Goal: Find specific fact: Find specific fact

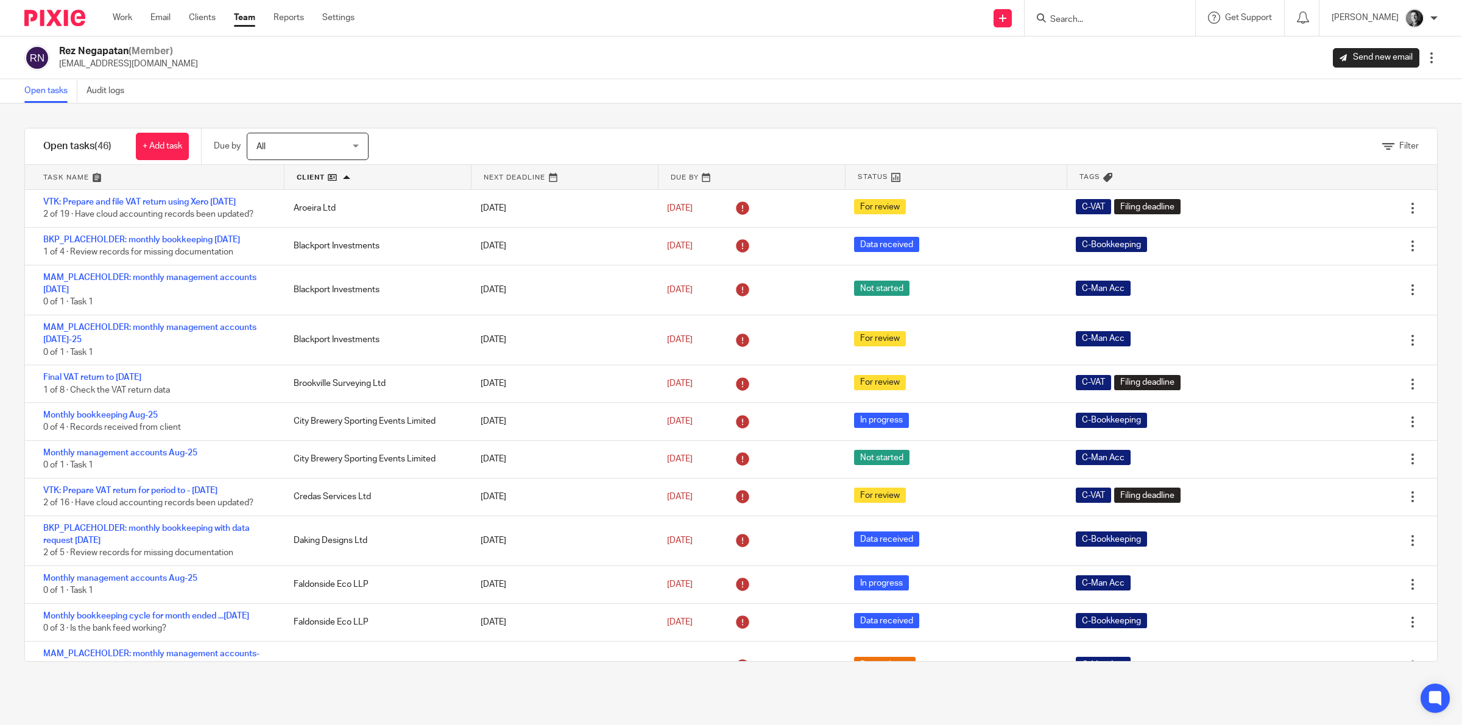
scroll to position [1597, 0]
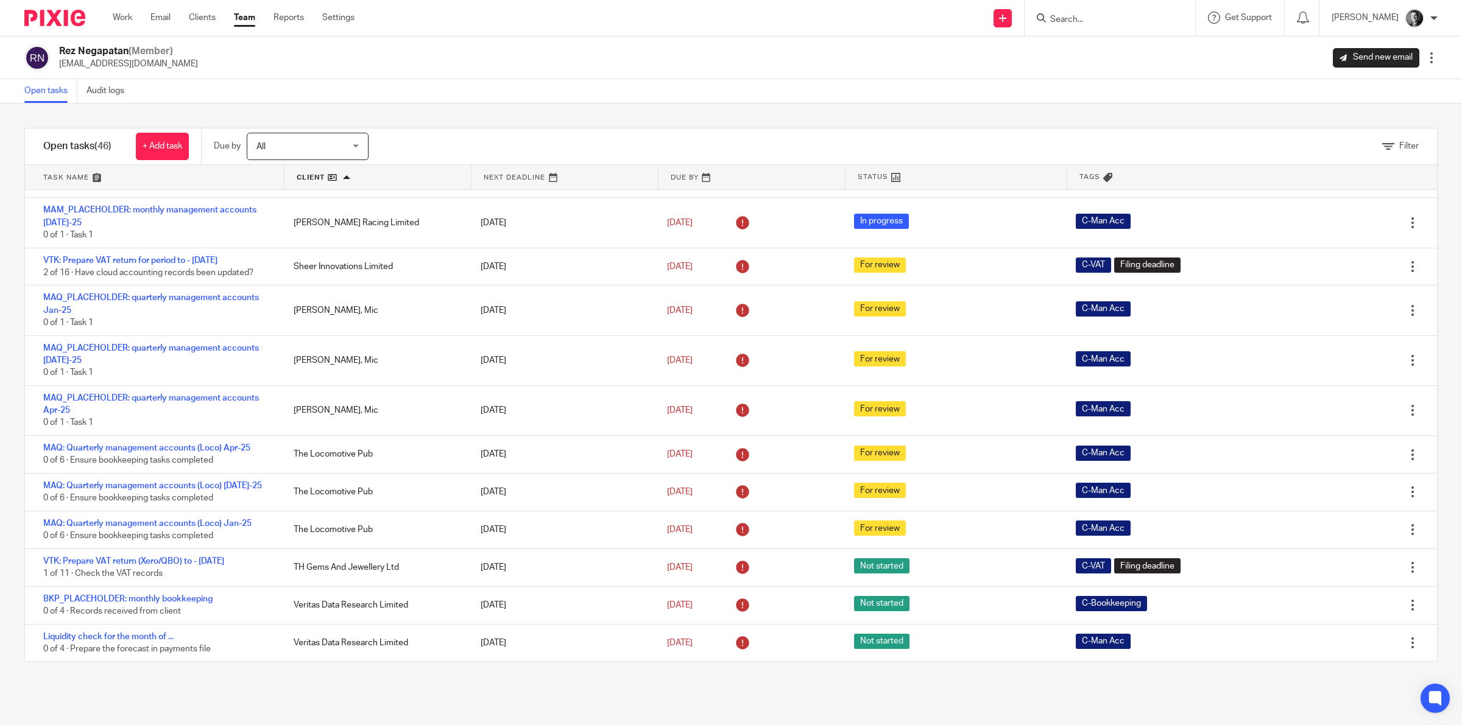
click at [1054, 14] on div at bounding box center [1108, 17] width 142 height 15
click at [1074, 16] on input "Search" at bounding box center [1104, 20] width 110 height 11
type input "bathr"
click at [1098, 41] on link at bounding box center [1162, 52] width 233 height 28
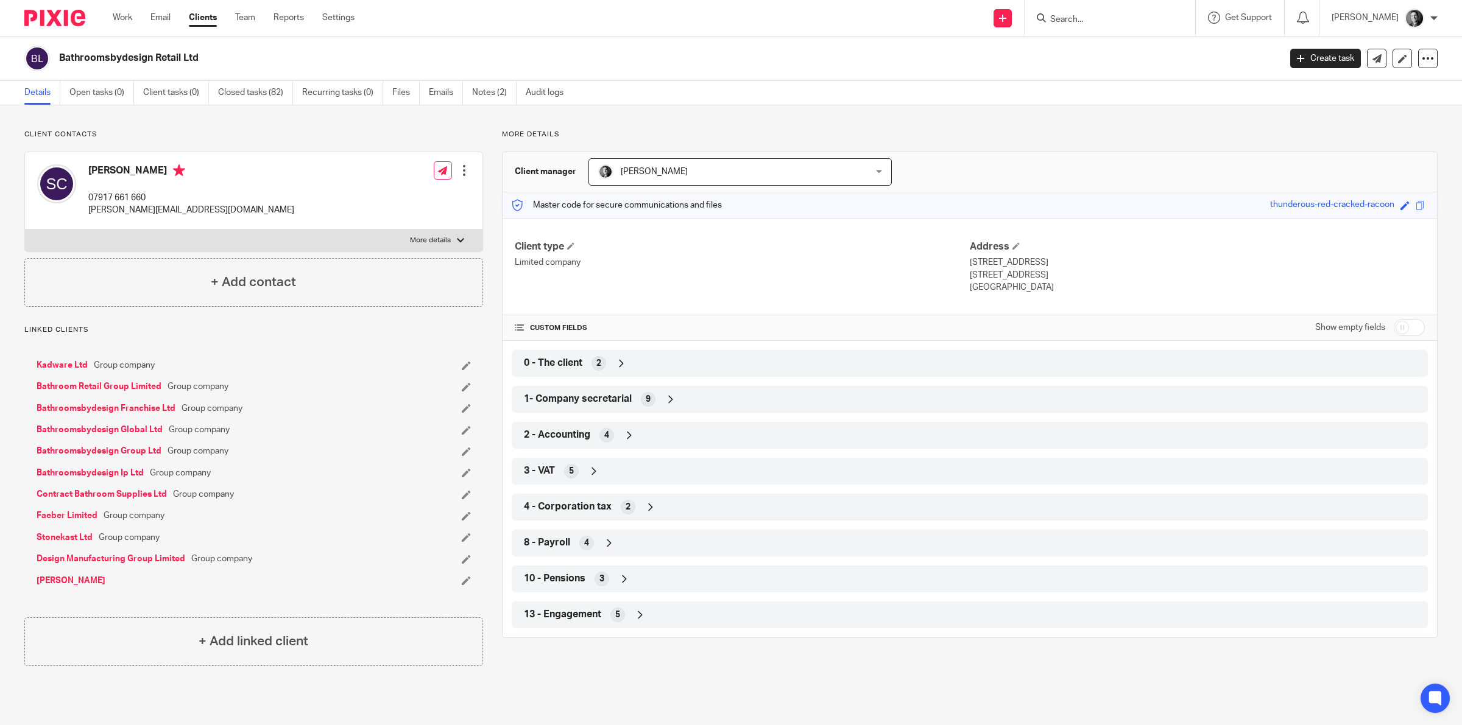
click at [650, 507] on icon at bounding box center [650, 507] width 12 height 12
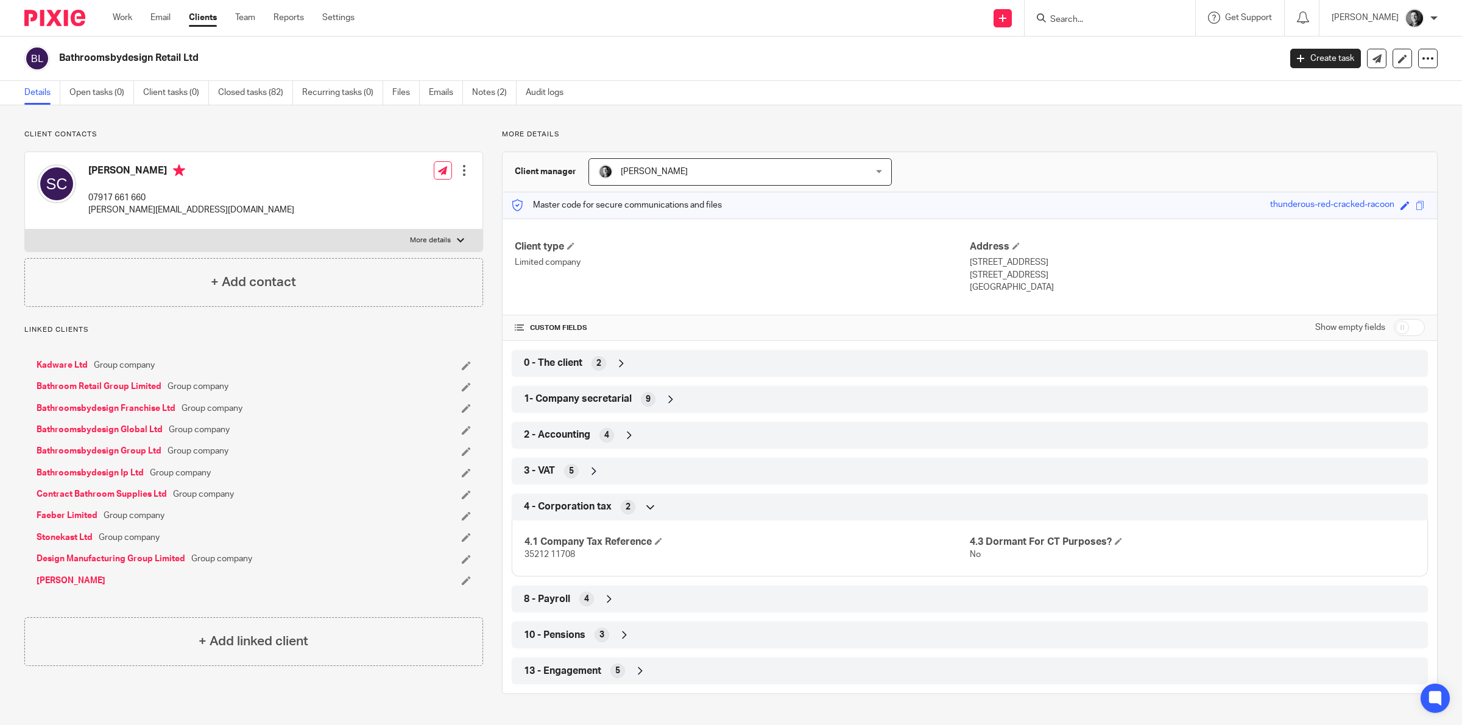
click at [660, 397] on div "1- Company secretarial 9" at bounding box center [970, 399] width 898 height 21
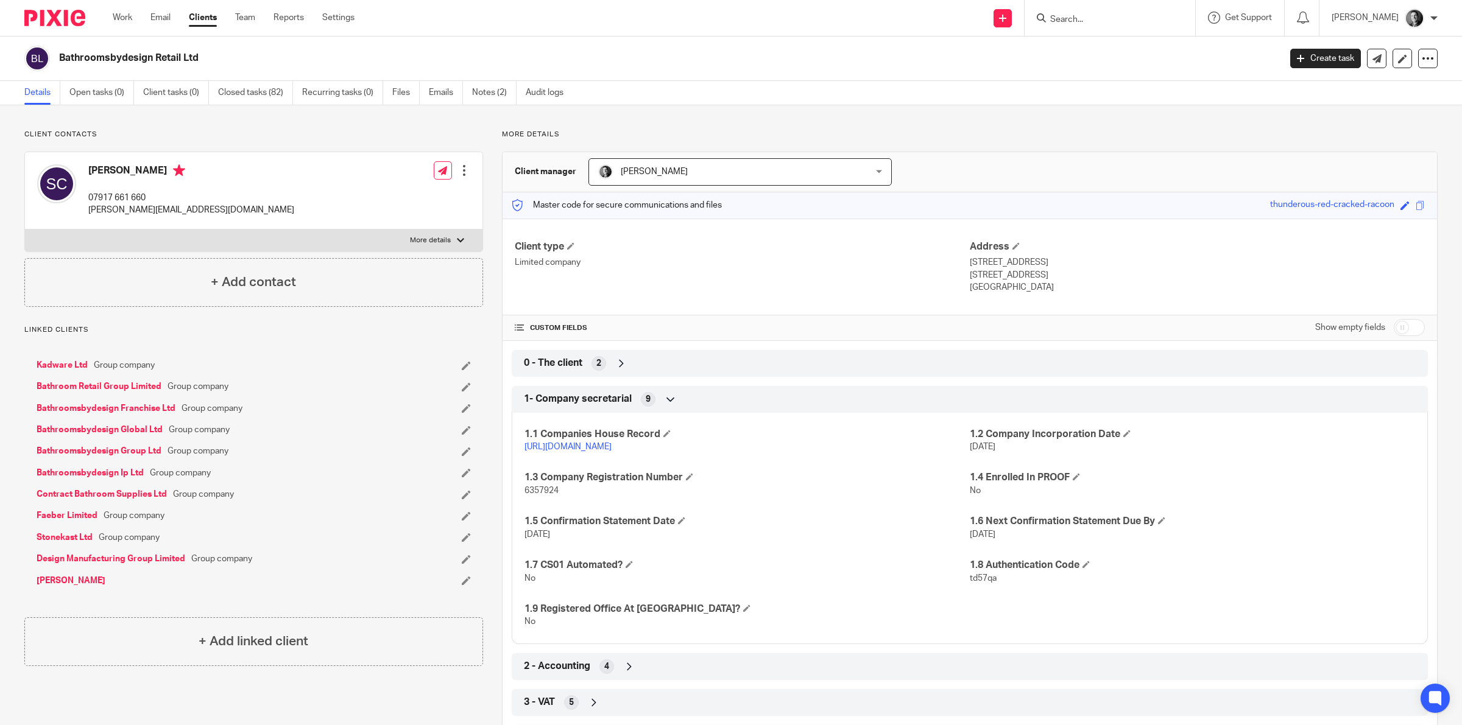
click at [546, 492] on span "6357924" at bounding box center [541, 491] width 34 height 9
copy span "6357924"
click at [668, 403] on icon at bounding box center [671, 399] width 12 height 12
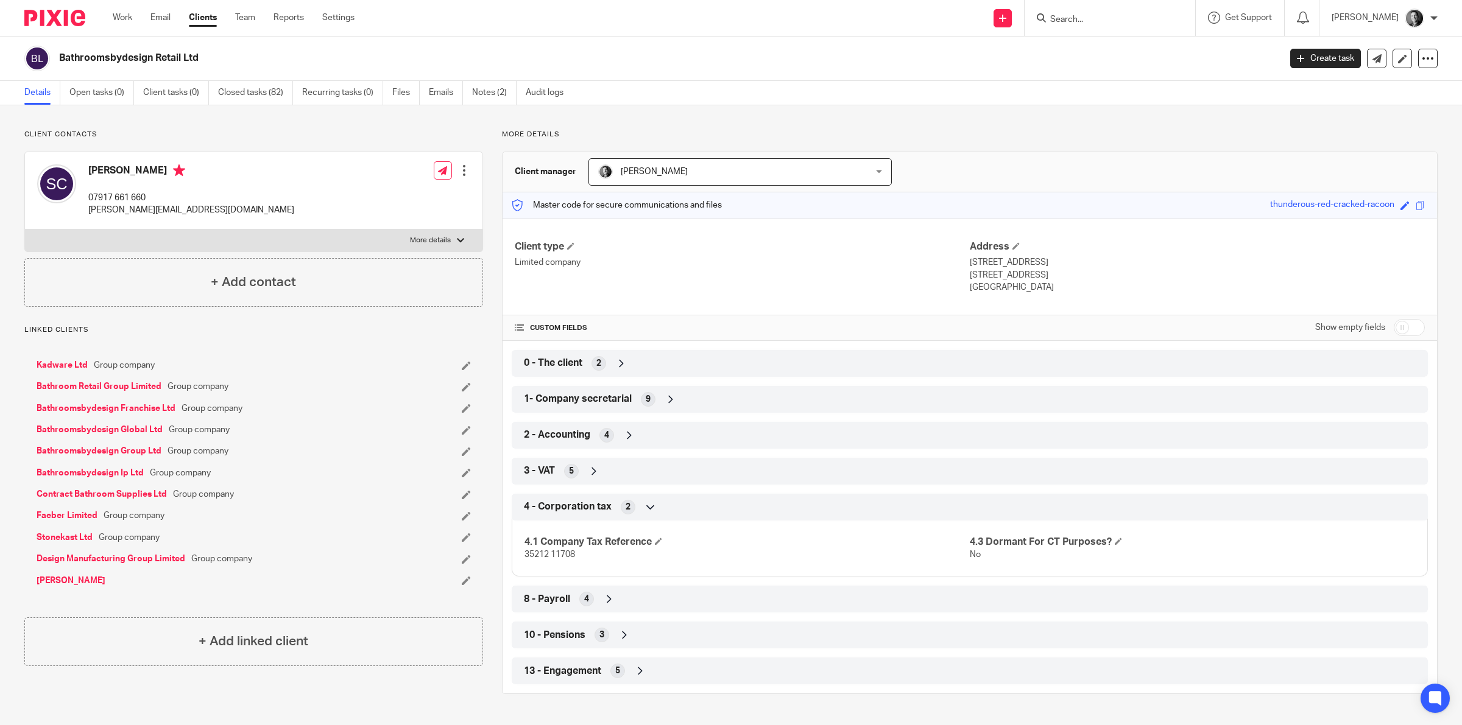
click at [524, 556] on span "35212 11708" at bounding box center [549, 555] width 51 height 9
copy span "35212"
click at [561, 554] on span "35212 11708" at bounding box center [549, 555] width 51 height 9
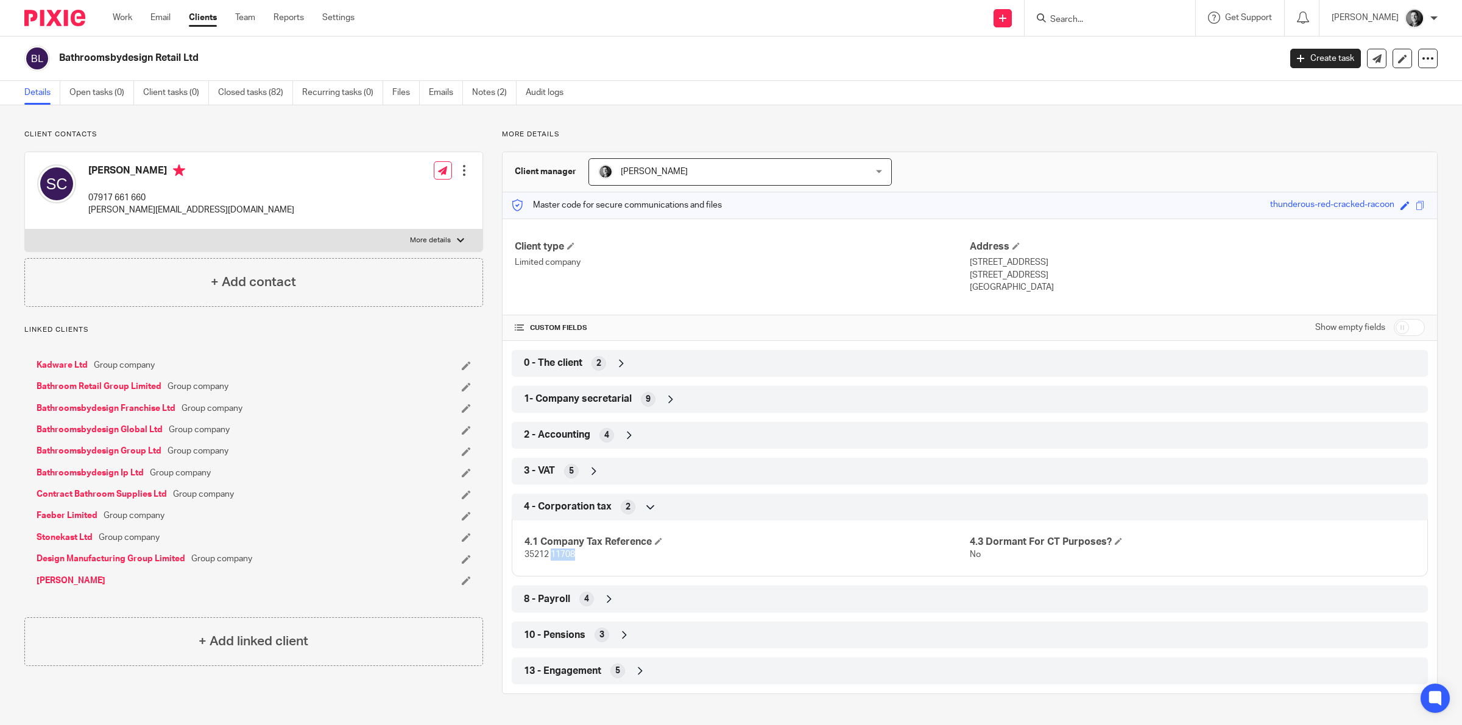
copy span "11708"
click at [588, 473] on icon at bounding box center [594, 471] width 12 height 12
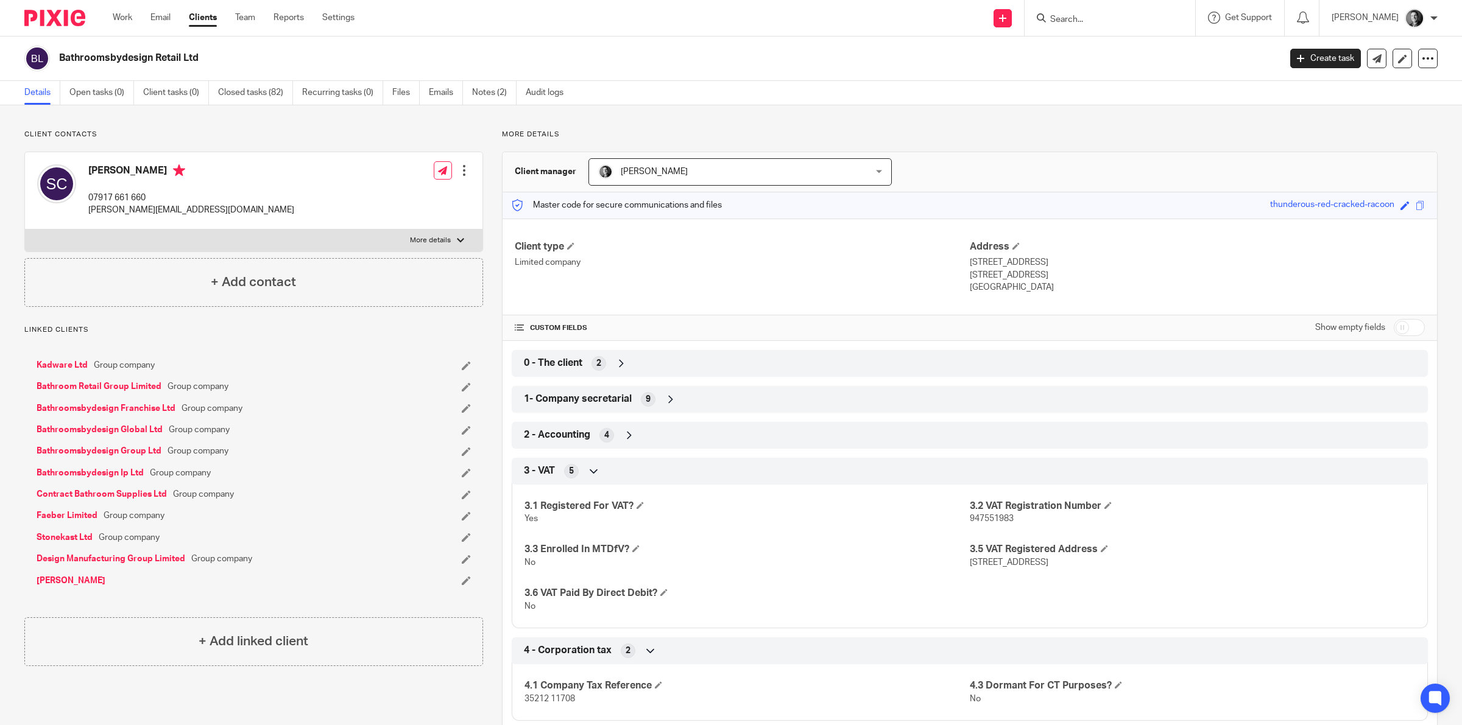
click at [976, 519] on span "947551983" at bounding box center [992, 519] width 44 height 9
copy span "947551983"
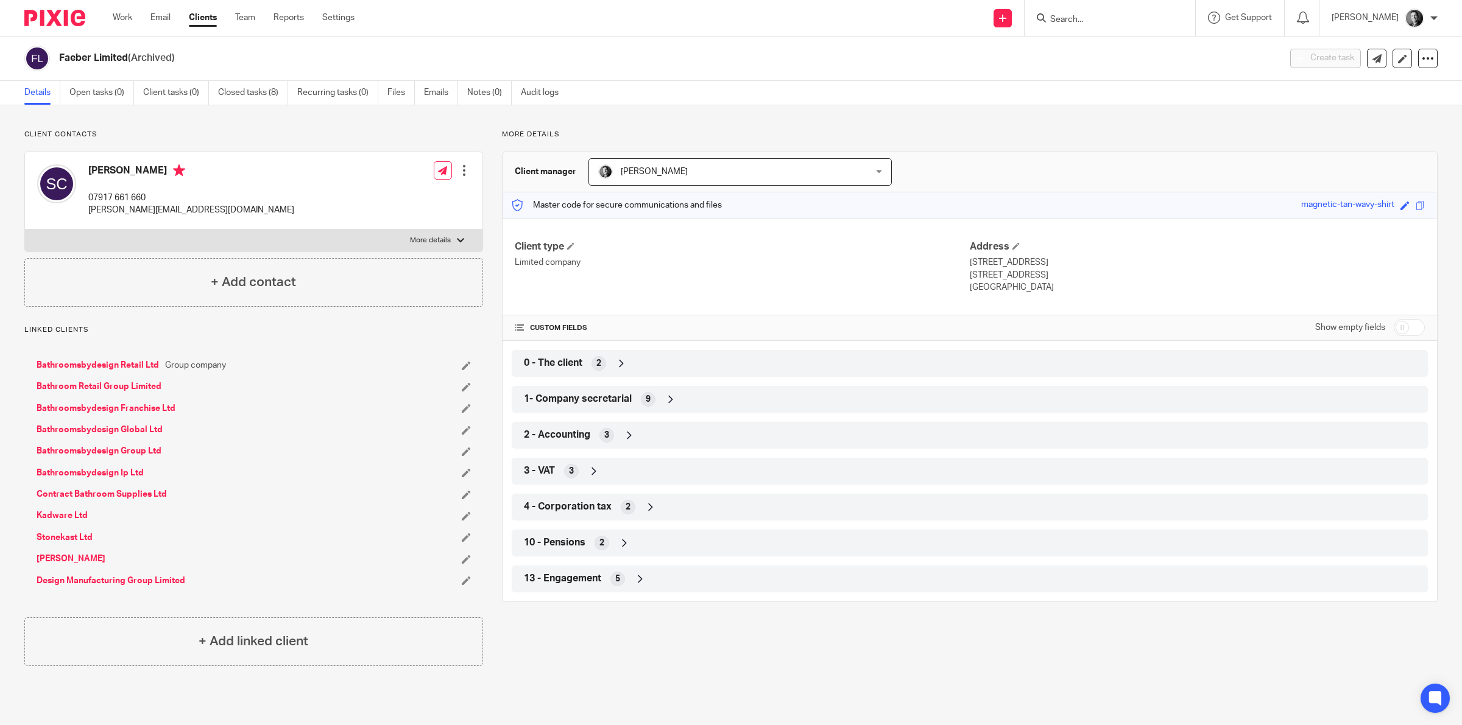
drag, startPoint x: 60, startPoint y: 54, endPoint x: 127, endPoint y: 55, distance: 67.0
click at [127, 55] on h2 "Faeber Limited (Archived)" at bounding box center [544, 58] width 970 height 13
copy h2 "Faeber Limited"
click at [647, 506] on icon at bounding box center [650, 507] width 12 height 12
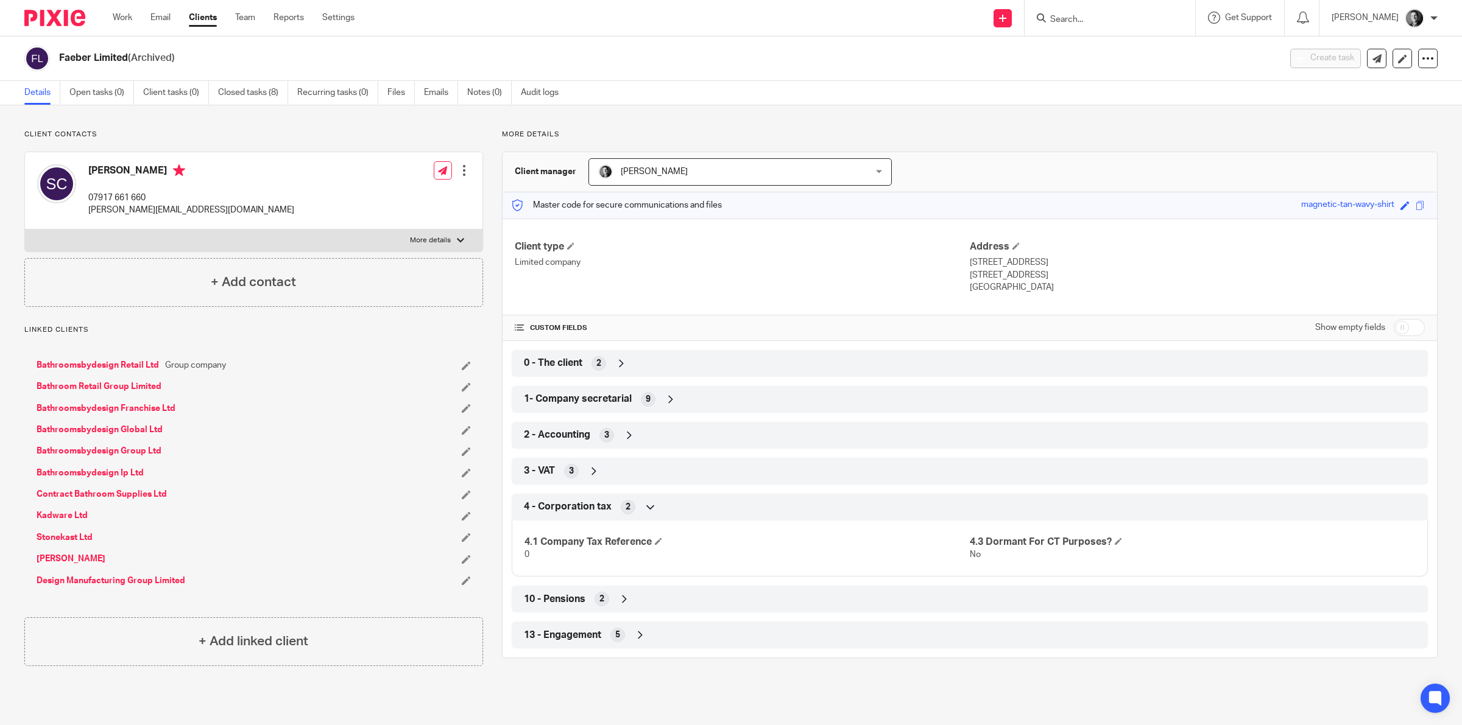
click at [667, 399] on icon at bounding box center [671, 399] width 12 height 12
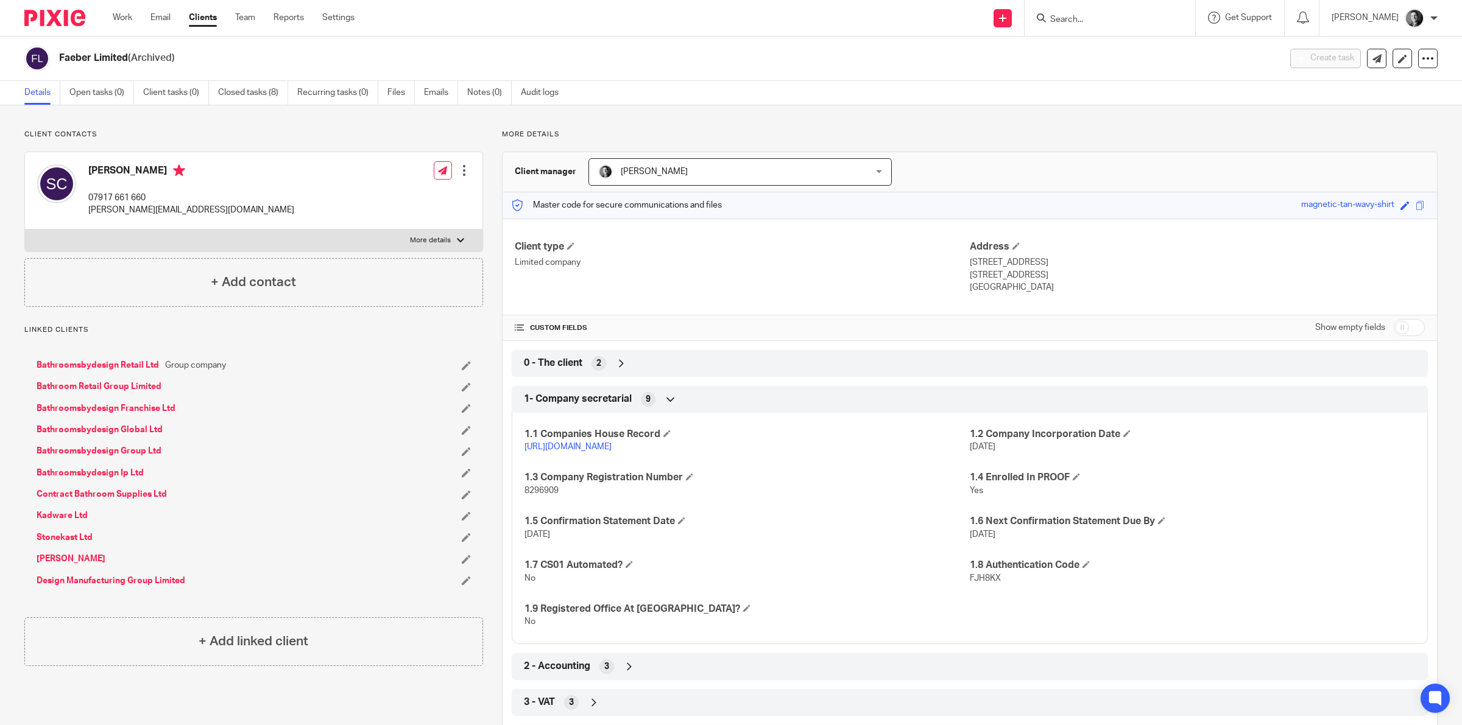
click at [548, 489] on span "8296909" at bounding box center [541, 491] width 34 height 9
copy span "8296909"
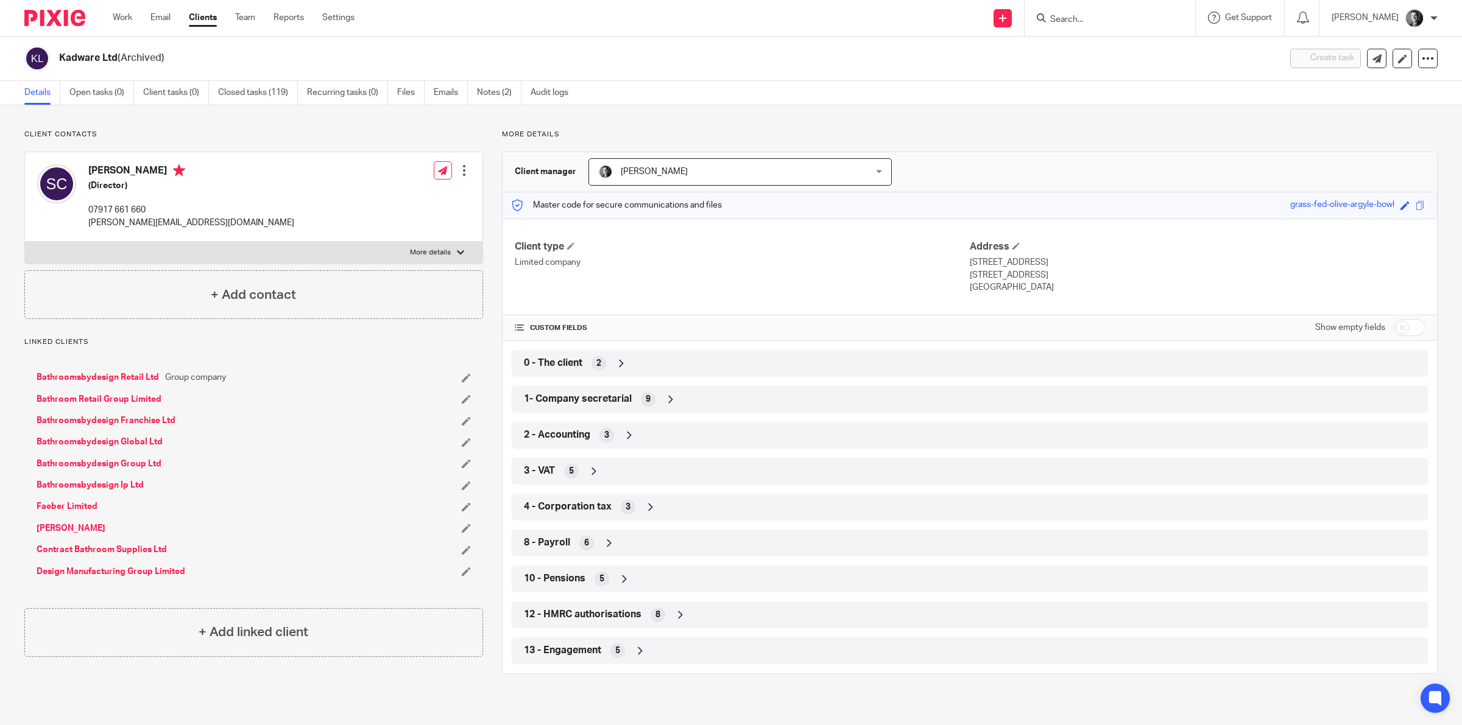
click at [670, 398] on icon at bounding box center [671, 399] width 12 height 12
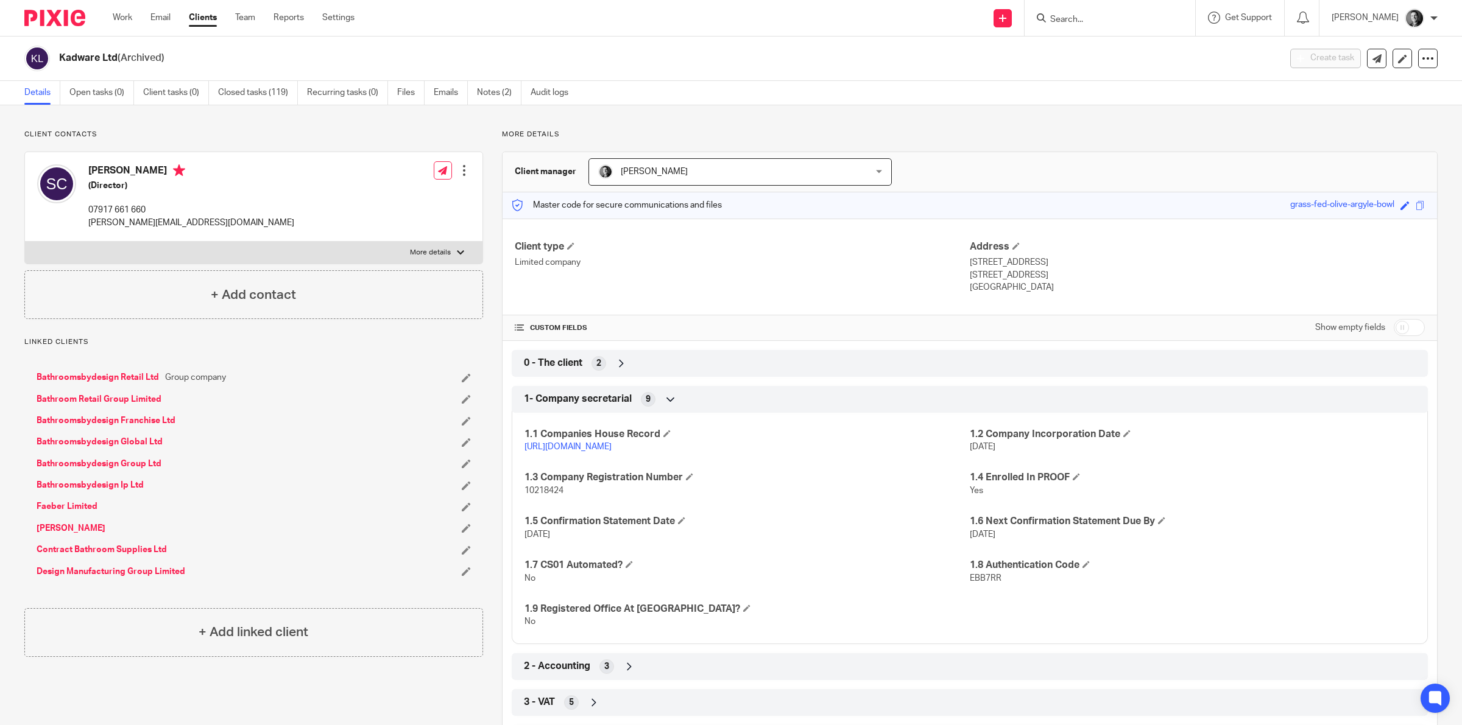
click at [556, 488] on span "10218424" at bounding box center [543, 491] width 39 height 9
copy span "10218424"
click at [563, 395] on span "1- Company secretarial" at bounding box center [578, 399] width 108 height 13
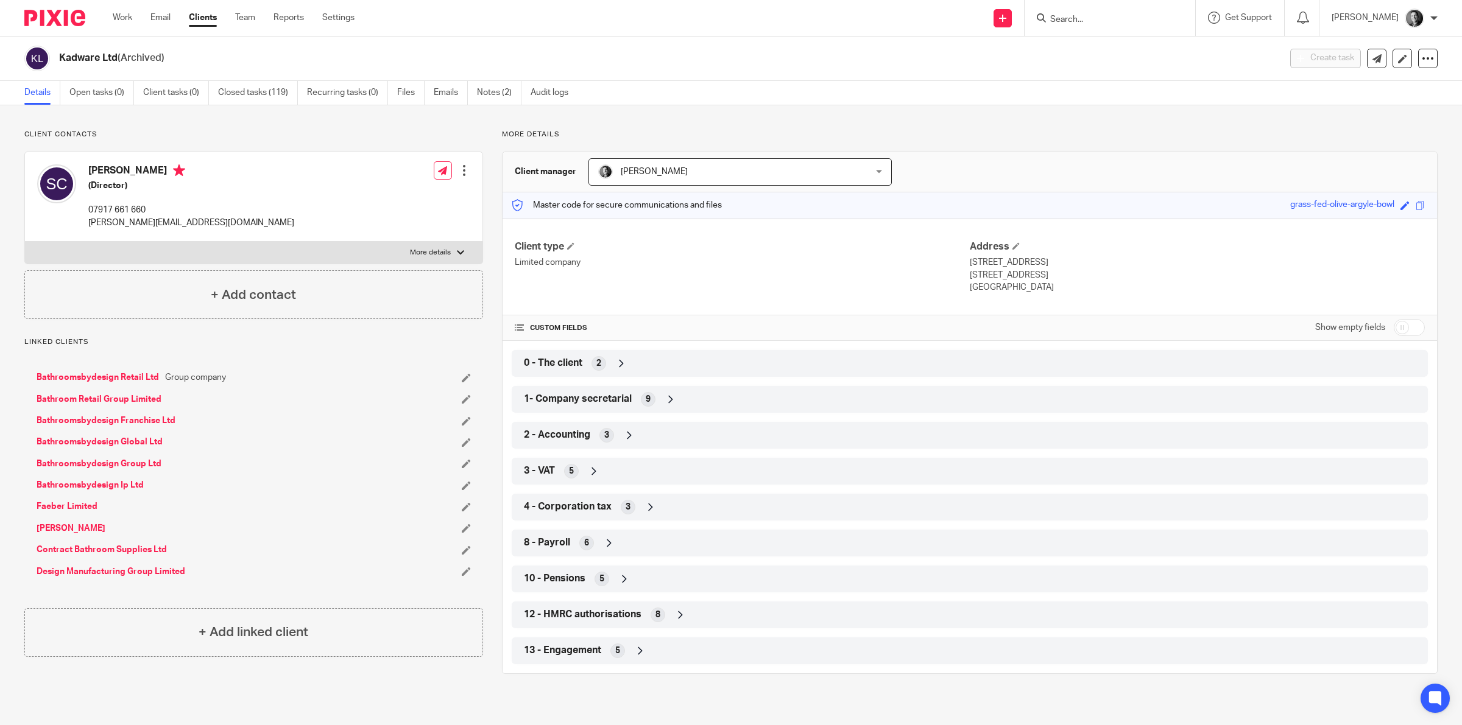
click at [567, 510] on span "4 - Corporation tax" at bounding box center [568, 507] width 88 height 13
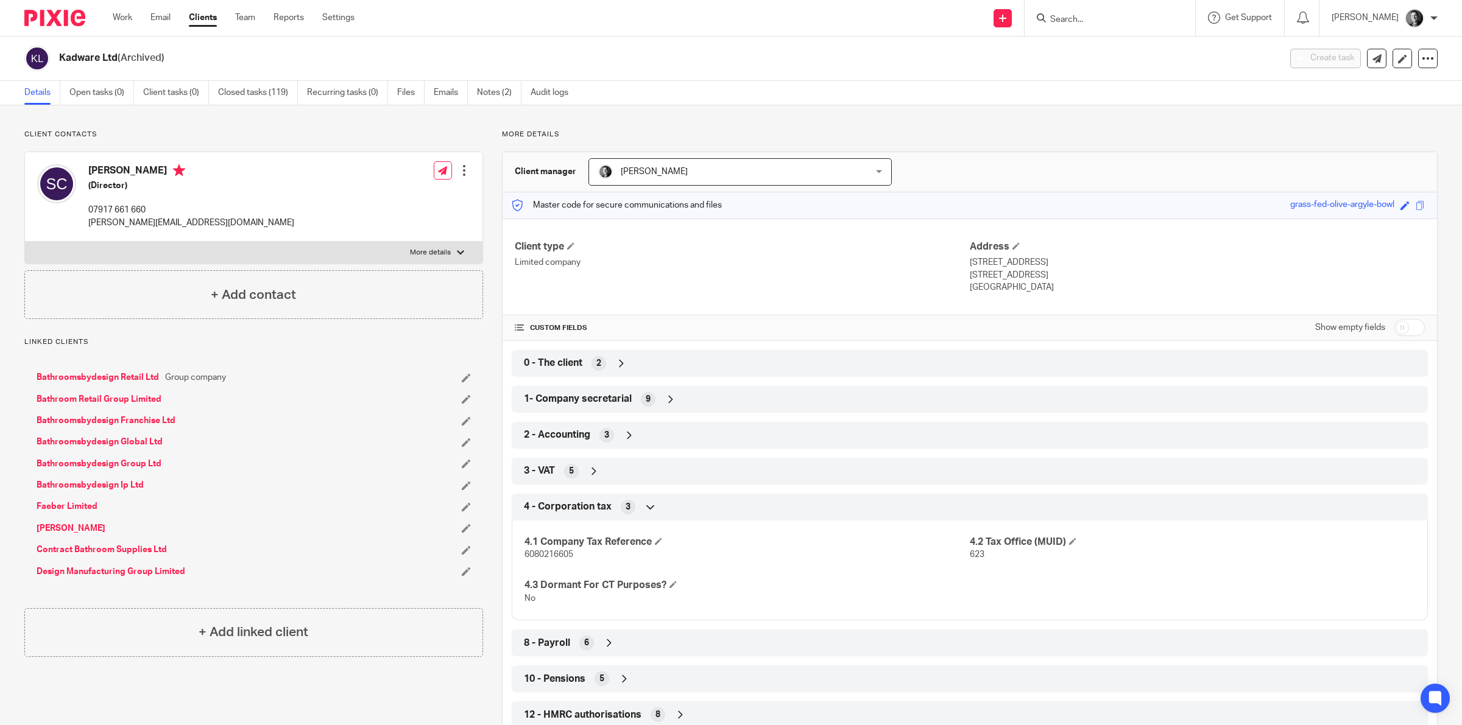
click at [559, 554] on span "6080216605" at bounding box center [548, 555] width 49 height 9
copy span "6080216605"
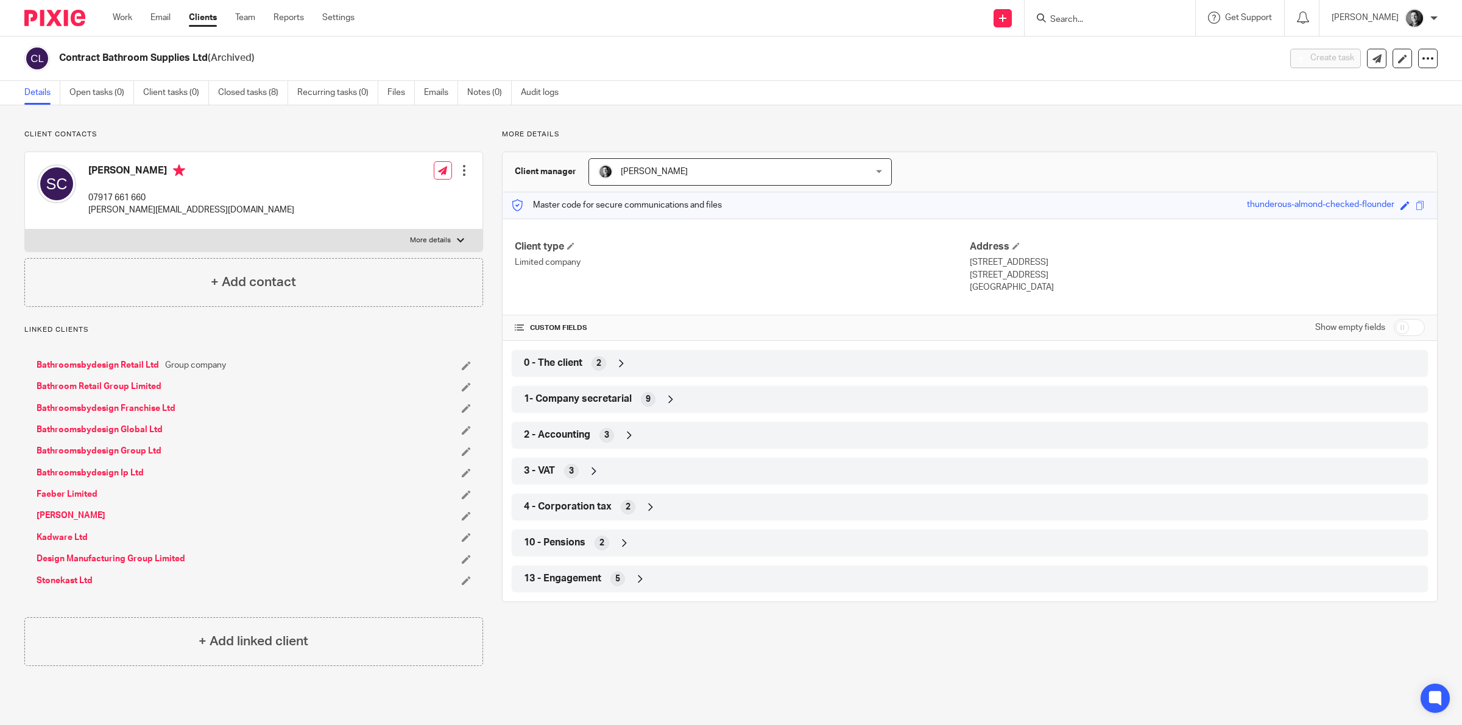
drag, startPoint x: 61, startPoint y: 55, endPoint x: 203, endPoint y: 55, distance: 141.9
click at [205, 54] on h2 "Contract Bathroom Supplies Ltd (Archived)" at bounding box center [544, 58] width 970 height 13
click at [665, 404] on icon at bounding box center [671, 399] width 12 height 12
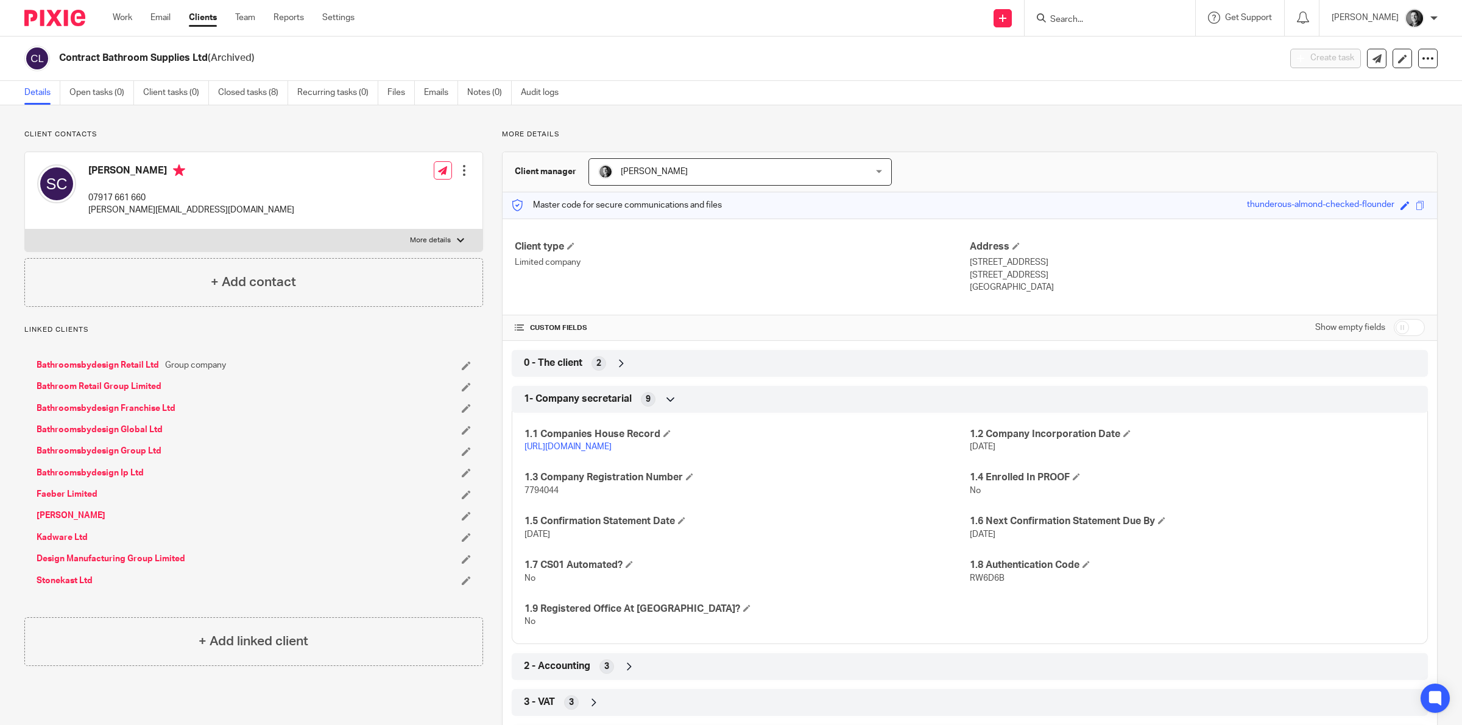
click at [542, 489] on span "7794044" at bounding box center [541, 491] width 34 height 9
copy span "7794044"
click at [618, 399] on span "1- Company secretarial" at bounding box center [578, 399] width 108 height 13
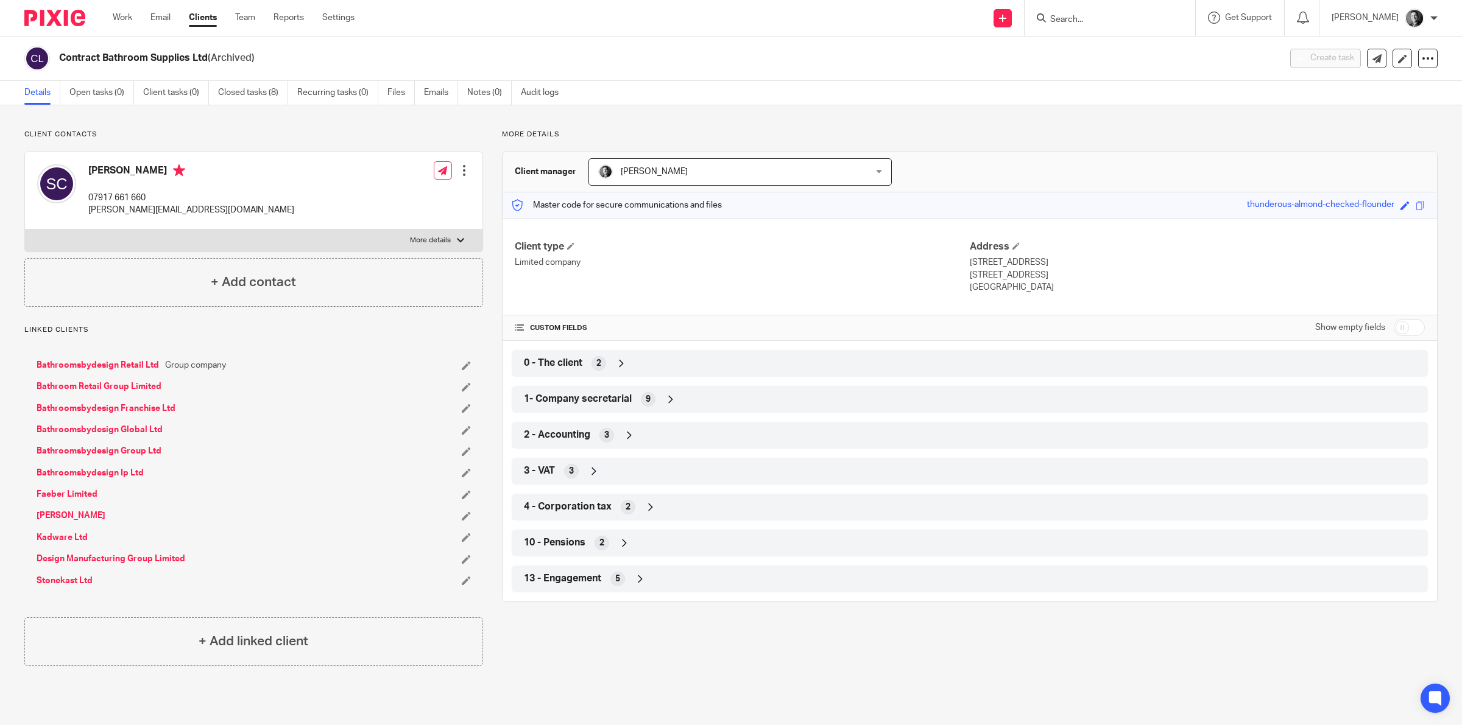
click at [586, 500] on div "4 - Corporation tax 2" at bounding box center [970, 507] width 898 height 21
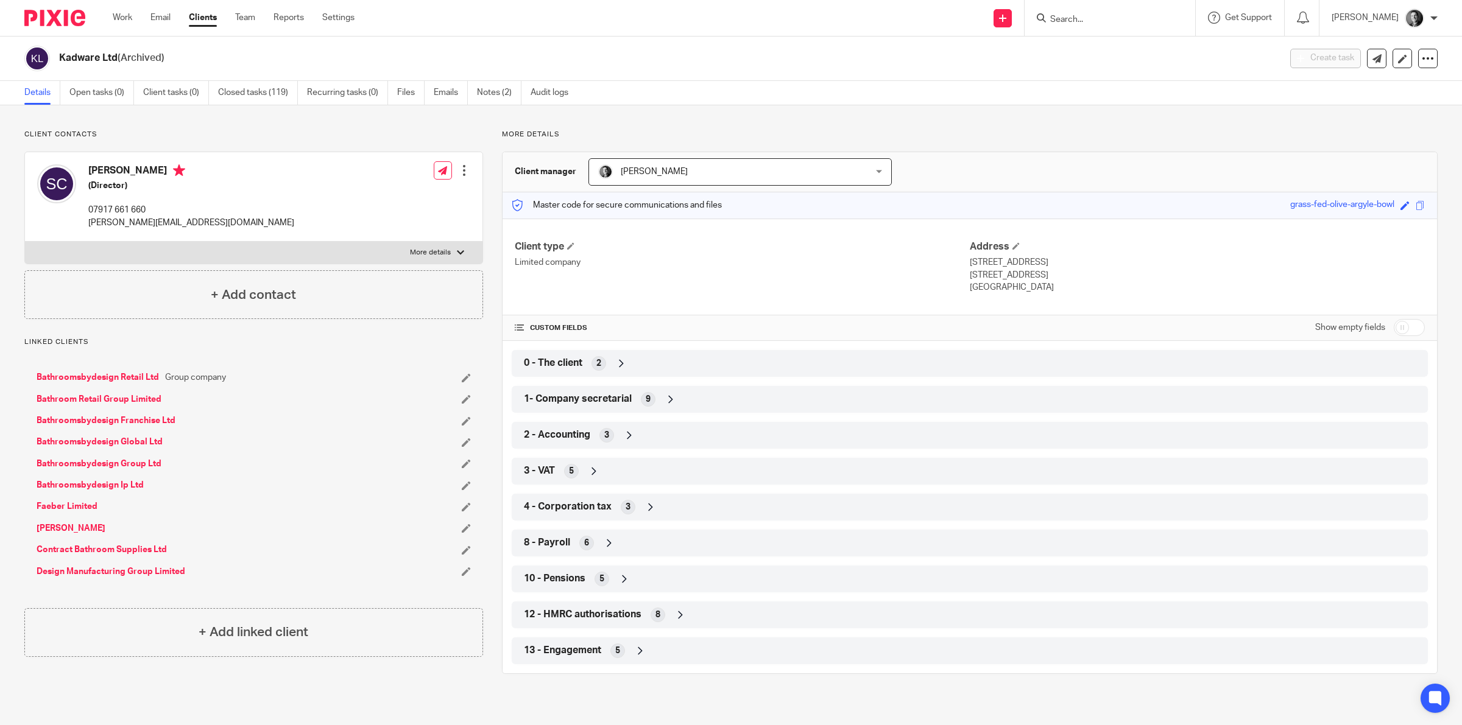
click at [550, 465] on span "3 - VAT" at bounding box center [539, 471] width 31 height 13
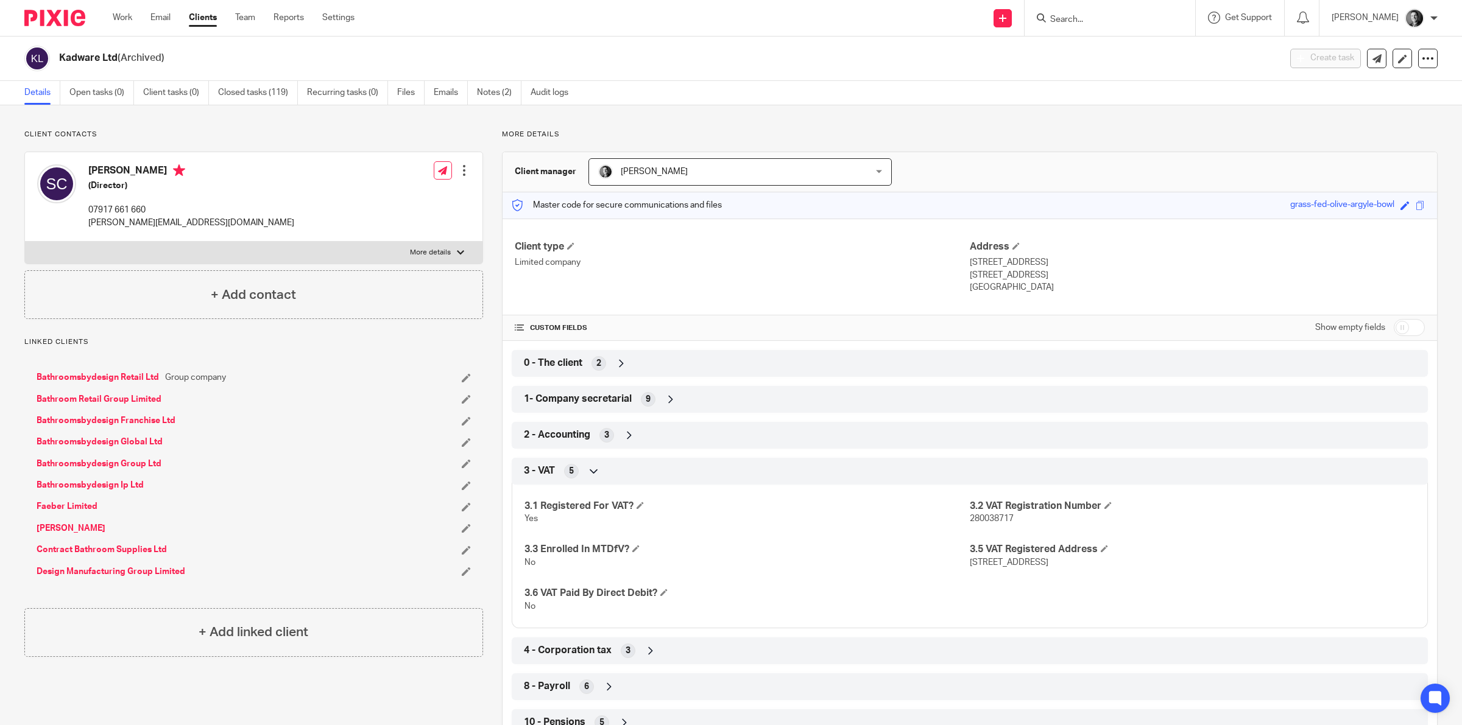
click at [972, 521] on span "280038717" at bounding box center [992, 519] width 44 height 9
copy span "280038717"
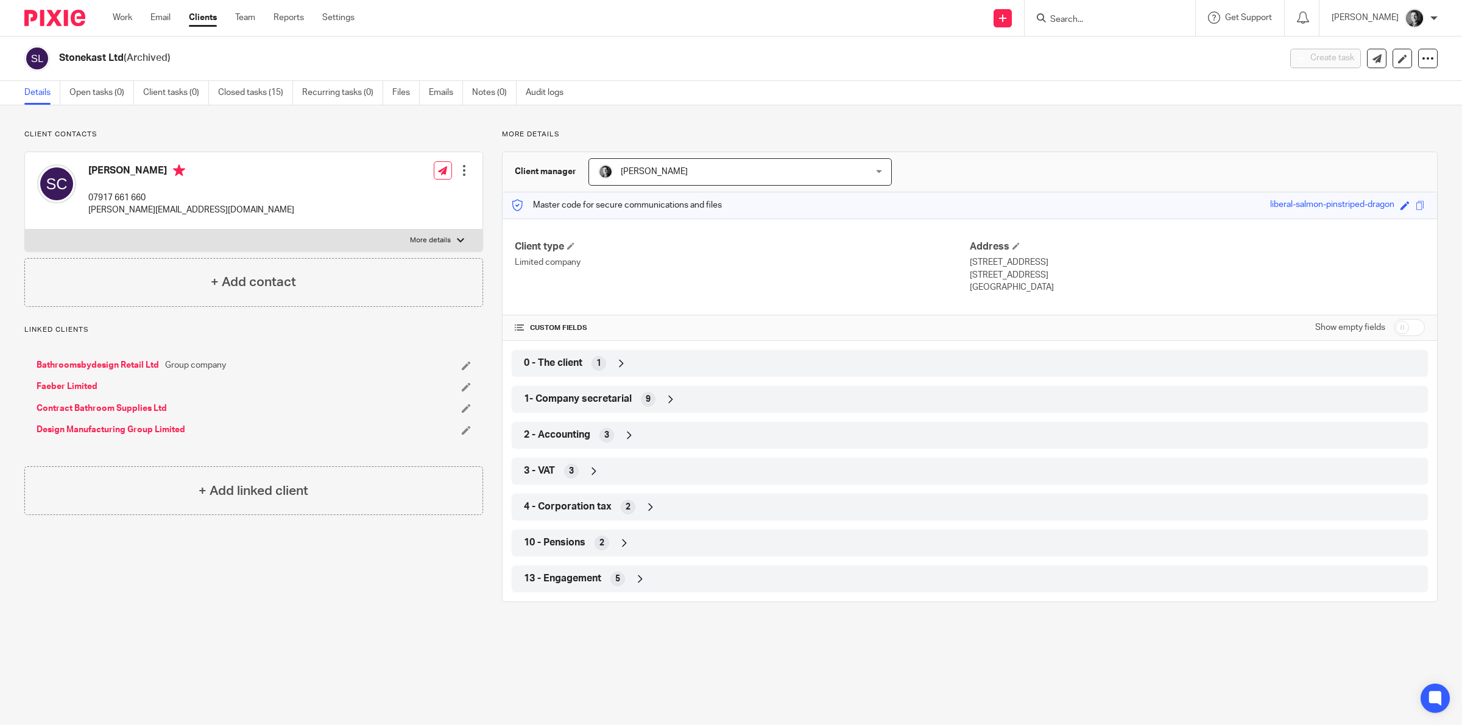
click at [588, 471] on icon at bounding box center [594, 471] width 12 height 12
